Goal: Information Seeking & Learning: Understand process/instructions

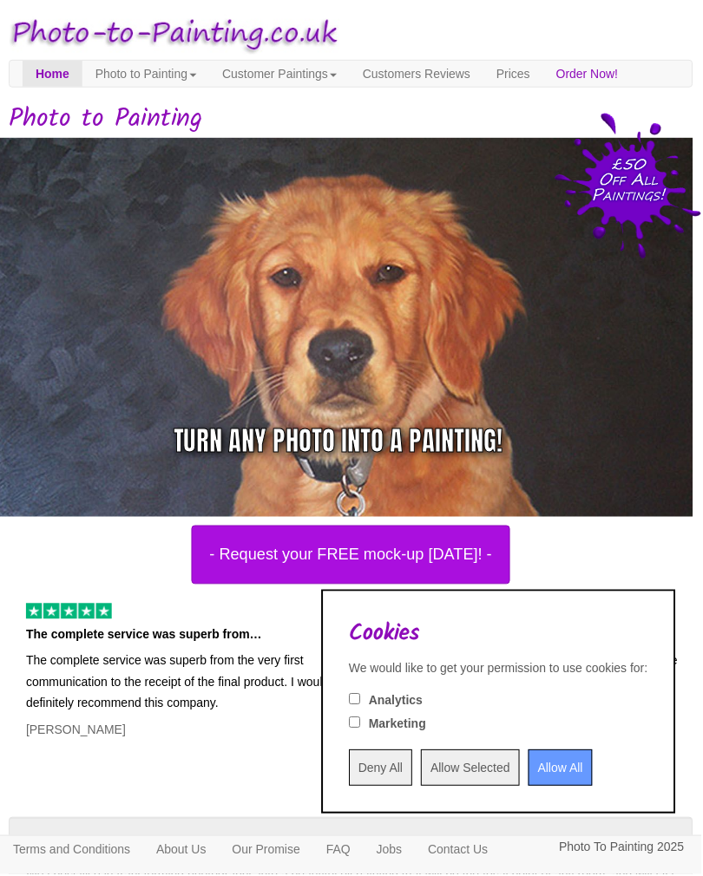
click at [350, 763] on input "Deny All" at bounding box center [381, 769] width 63 height 36
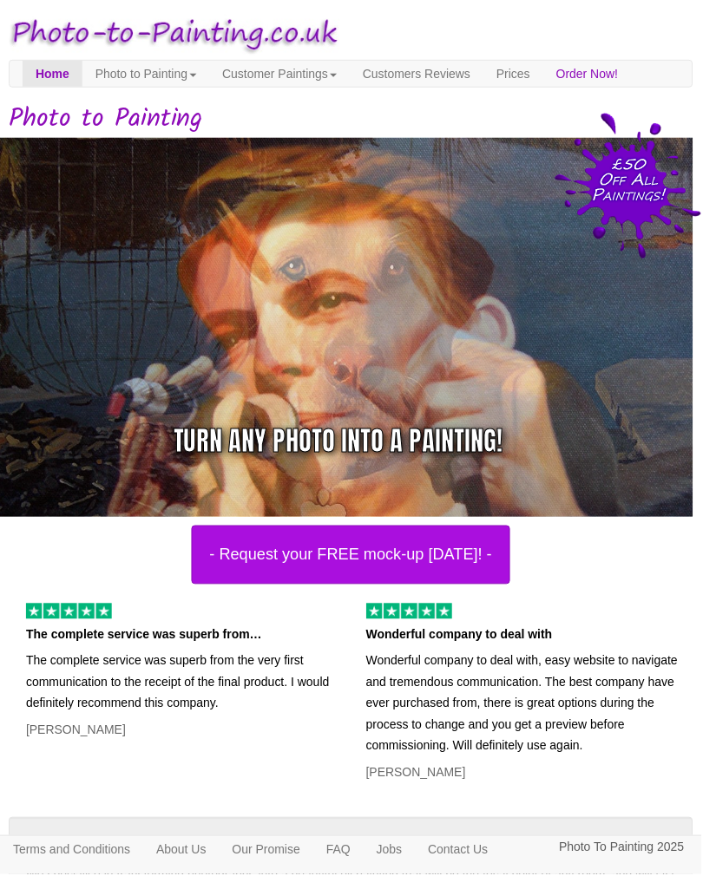
click at [156, 75] on link "Photo to Painting" at bounding box center [146, 74] width 128 height 26
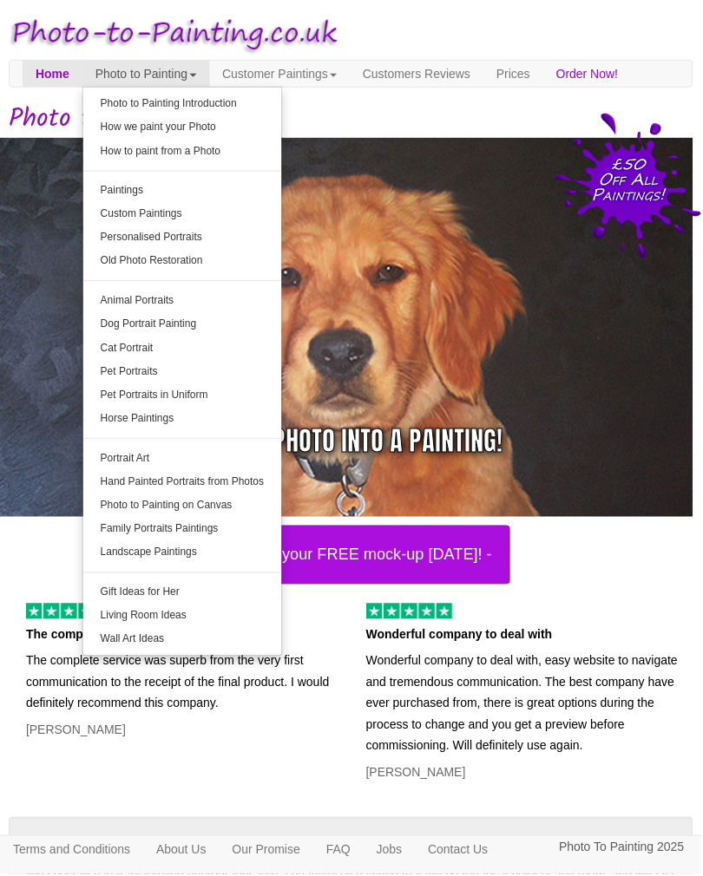
click at [213, 130] on link "How we paint your Photo" at bounding box center [182, 126] width 199 height 23
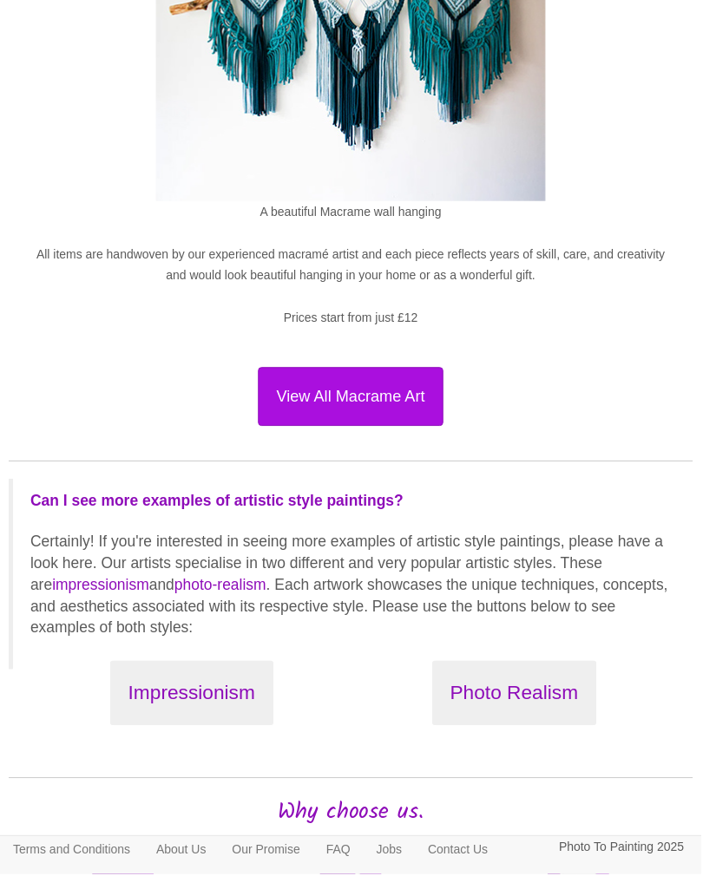
scroll to position [1997, 0]
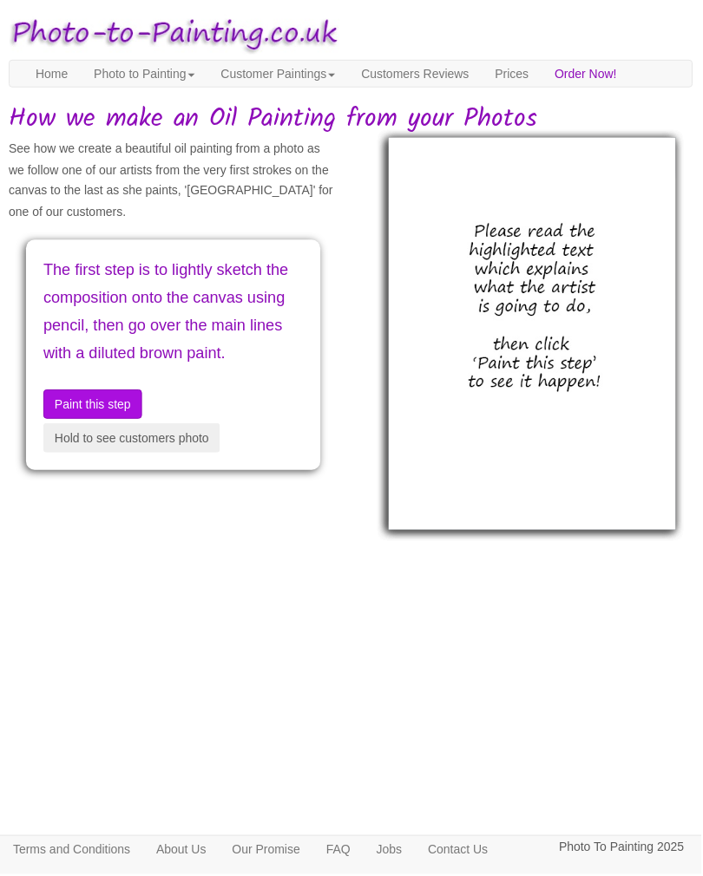
click at [201, 454] on button "Hold to see customers photo" at bounding box center [131, 439] width 177 height 30
click at [204, 454] on button "Hold to see customers photo" at bounding box center [131, 439] width 177 height 30
click at [126, 420] on button "Paint this step" at bounding box center [92, 405] width 99 height 30
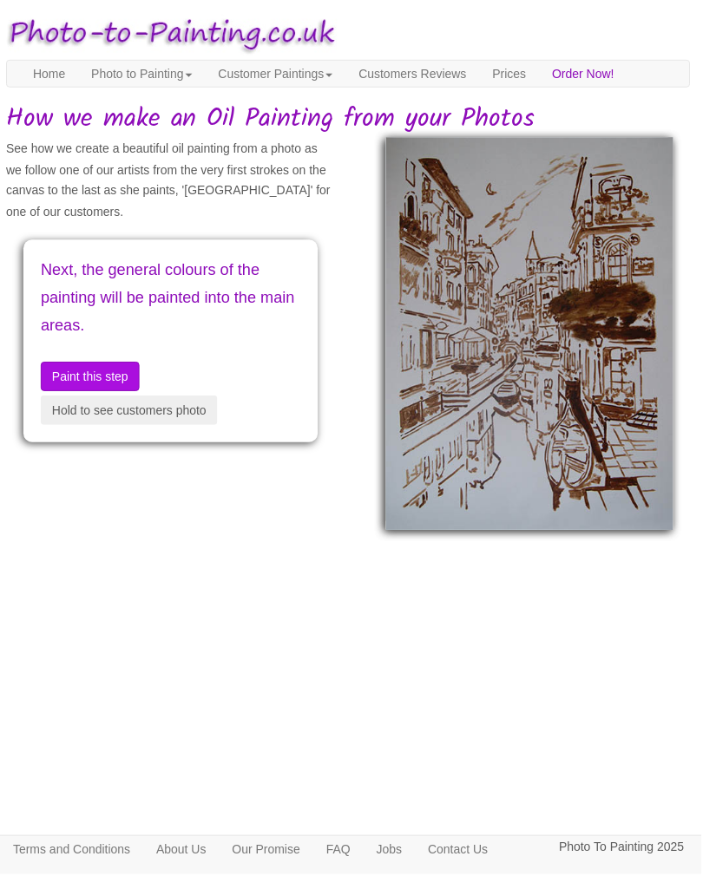
scroll to position [0, 2]
click at [110, 392] on button "Paint this step" at bounding box center [91, 378] width 99 height 30
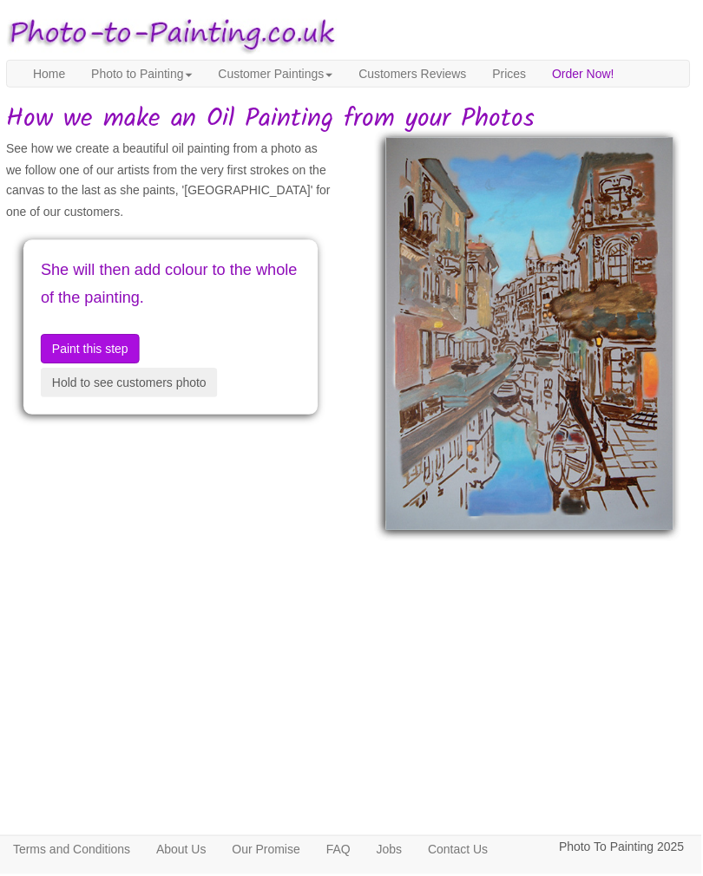
click at [172, 398] on button "Hold to see customers photo" at bounding box center [129, 384] width 177 height 30
click at [186, 398] on button "Hold to see customers photo" at bounding box center [129, 384] width 177 height 30
click at [189, 398] on button "Hold to see customers photo" at bounding box center [129, 384] width 177 height 30
